Goal: Navigation & Orientation: Find specific page/section

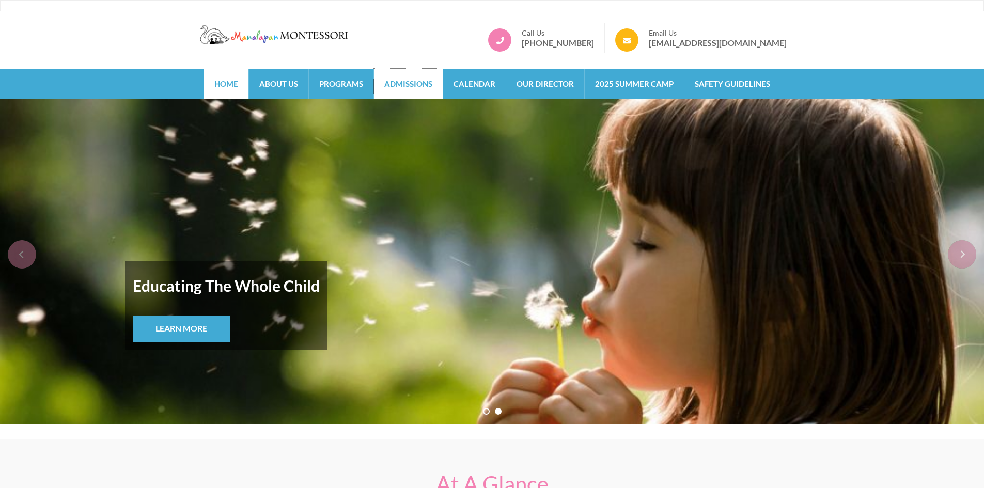
click at [408, 89] on link "Admissions" at bounding box center [408, 84] width 69 height 30
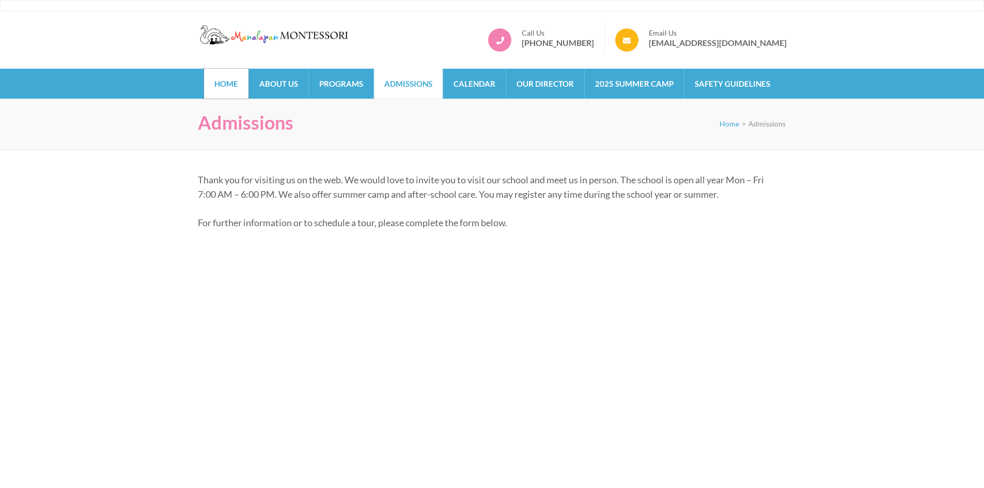
click at [234, 81] on link "Home" at bounding box center [226, 84] width 44 height 30
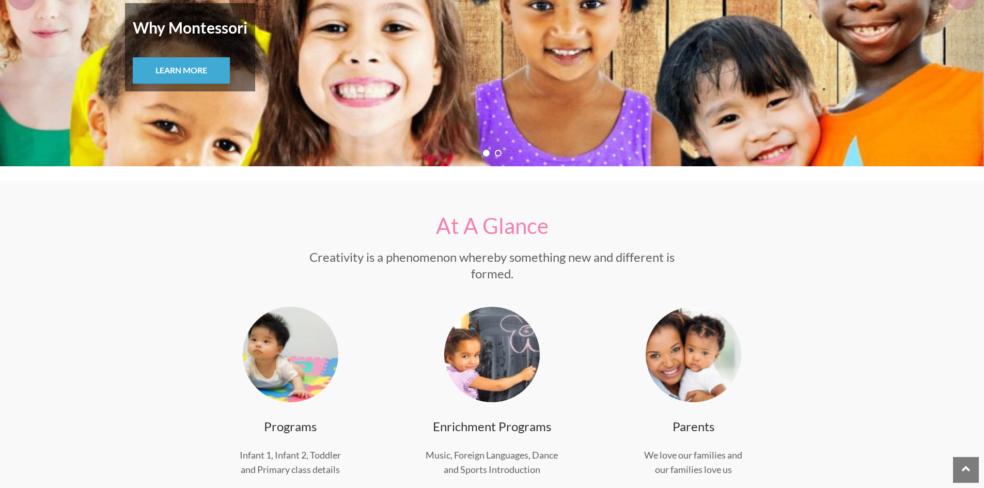
scroll to position [568, 0]
